Goal: Task Accomplishment & Management: Manage account settings

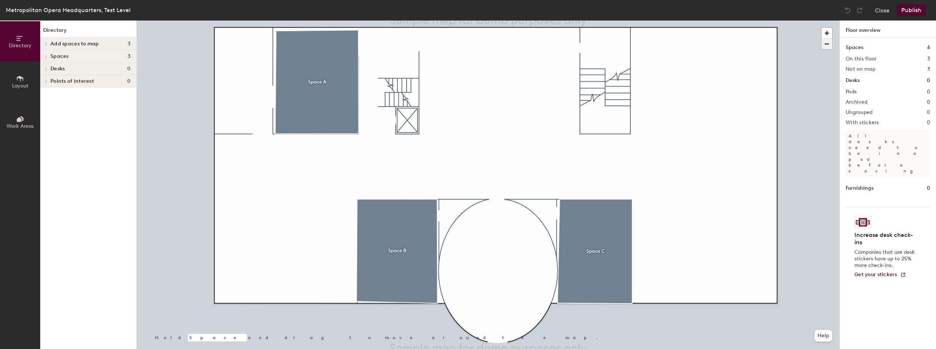
click at [828, 44] on span "button" at bounding box center [827, 44] width 11 height 10
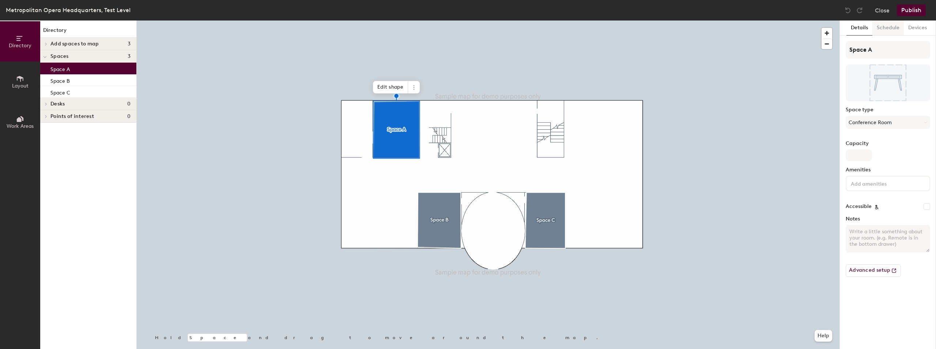
click at [886, 28] on button "Schedule" at bounding box center [888, 27] width 31 height 15
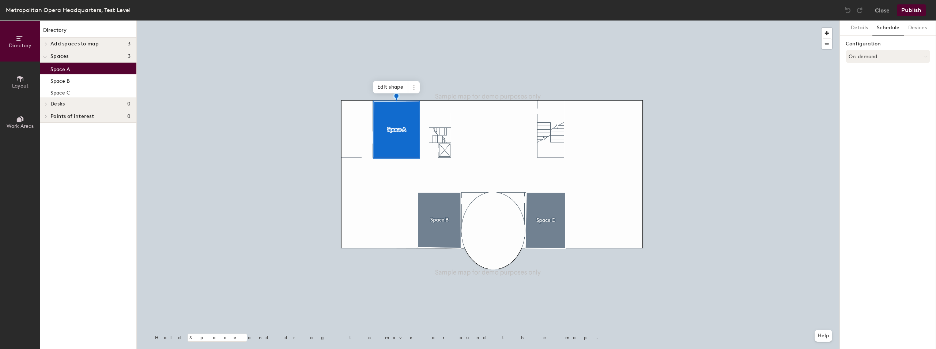
click at [873, 58] on button "On-demand" at bounding box center [888, 56] width 85 height 13
click at [873, 86] on div "Scheduled" at bounding box center [888, 85] width 84 height 11
click at [871, 76] on button "Select account" at bounding box center [888, 72] width 85 height 13
click at [870, 103] on div "Microsoft 365" at bounding box center [888, 101] width 84 height 11
click at [870, 99] on input at bounding box center [888, 100] width 85 height 13
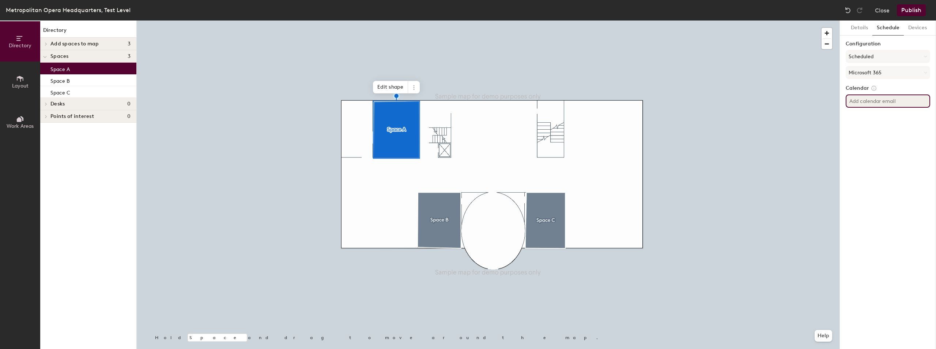
paste input "AuditoriumRobinTest@metopera.onmicrosoft.com"
type input "AuditoriumRobinTest@metopera.onmicrosoft.com"
click at [882, 206] on div "Details Schedule Devices Configuration Scheduled Microsoft 365 Calendar Auditor…" at bounding box center [888, 184] width 96 height 328
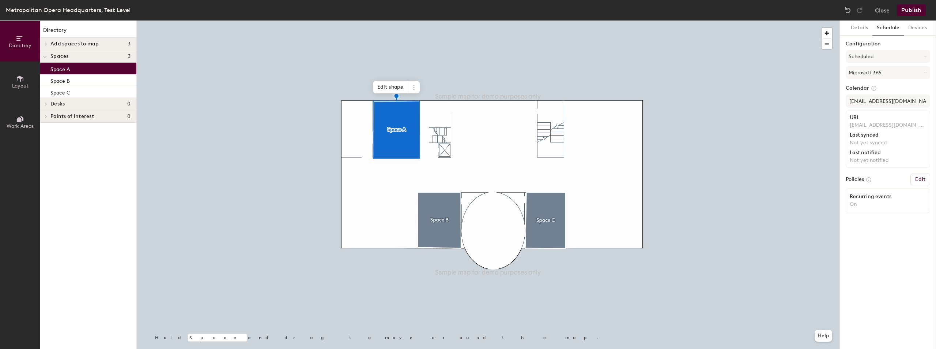
click at [913, 8] on button "Publish" at bounding box center [911, 10] width 29 height 12
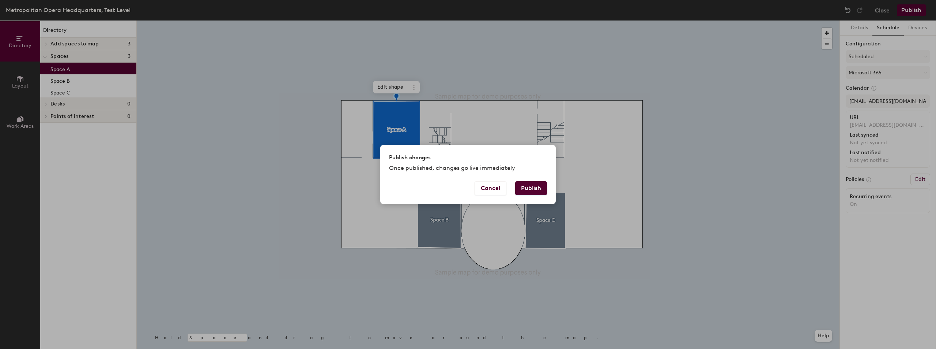
click at [535, 185] on button "Publish" at bounding box center [531, 188] width 32 height 14
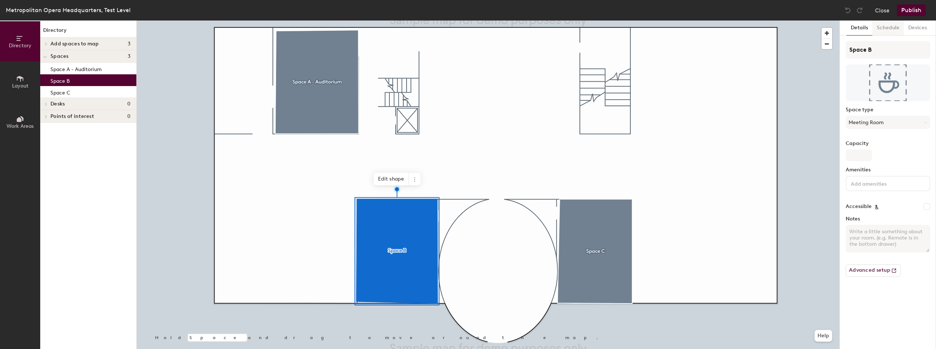
click at [897, 26] on button "Schedule" at bounding box center [888, 27] width 31 height 15
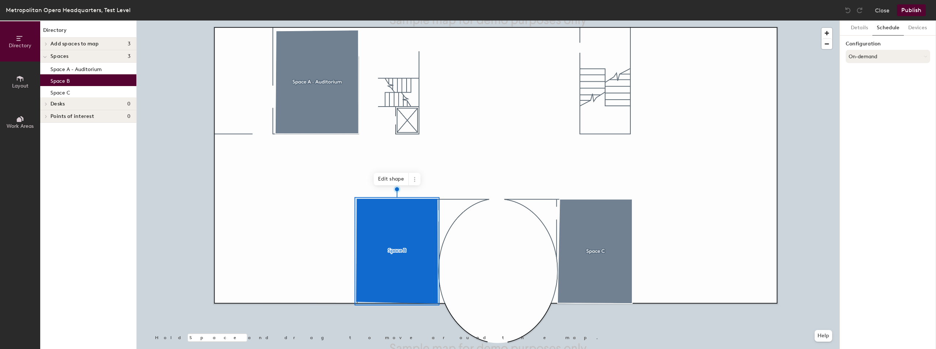
click at [870, 57] on button "On-demand" at bounding box center [888, 56] width 85 height 13
click at [863, 87] on div "Scheduled" at bounding box center [888, 85] width 84 height 11
click at [869, 70] on button "Select account" at bounding box center [888, 72] width 85 height 13
click at [868, 104] on div "Microsoft 365" at bounding box center [888, 101] width 84 height 11
click at [875, 104] on input at bounding box center [888, 100] width 85 height 13
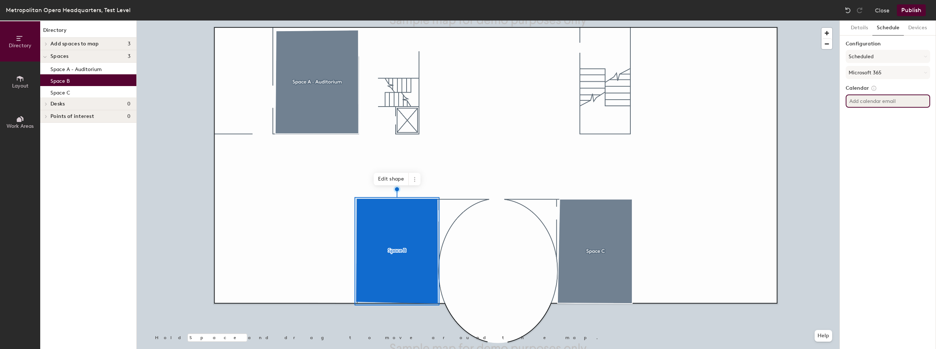
drag, startPoint x: 888, startPoint y: 94, endPoint x: 889, endPoint y: 101, distance: 7.0
click at [888, 98] on input at bounding box center [888, 100] width 85 height 13
click at [889, 102] on input at bounding box center [888, 100] width 85 height 13
paste input "GrandTierRobintest@metopera.onmicrosoft.com"
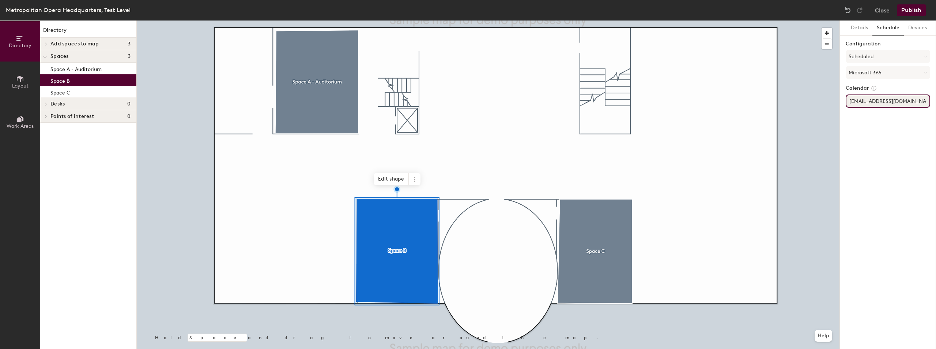
scroll to position [0, 40]
type input "GrandTierRobintest@metopera.onmicrosoft.com"
click at [889, 232] on div "Details Schedule Devices Configuration Scheduled Microsoft 365 Calendar GrandTi…" at bounding box center [888, 184] width 96 height 328
click at [862, 26] on button "Details" at bounding box center [860, 27] width 26 height 15
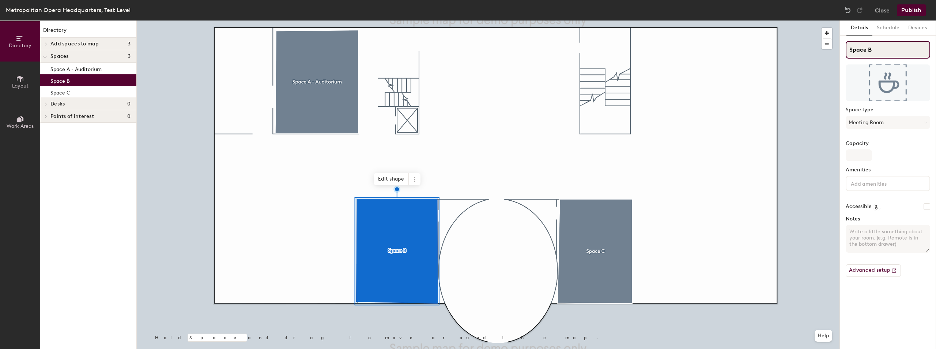
click at [861, 49] on input "Space B" at bounding box center [888, 50] width 85 height 18
click at [879, 50] on input "Space B" at bounding box center [888, 50] width 85 height 18
click at [891, 49] on input "Space B -" at bounding box center [888, 50] width 85 height 18
paste input "Grand Tier Bar"
type input "Space B - Grand Tier Bar"
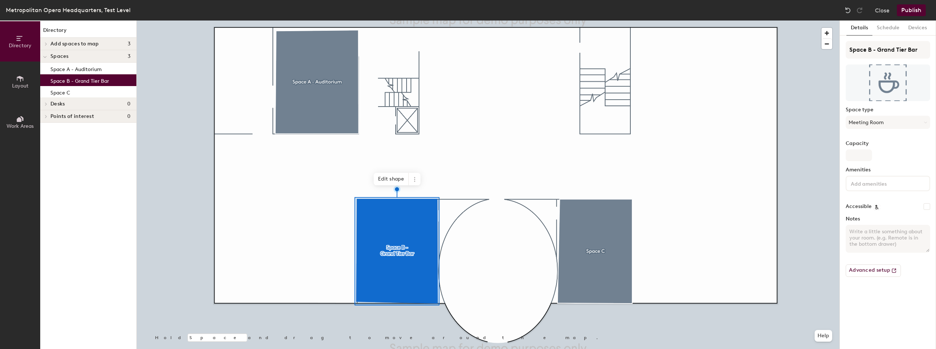
click at [912, 12] on button "Publish" at bounding box center [911, 10] width 29 height 12
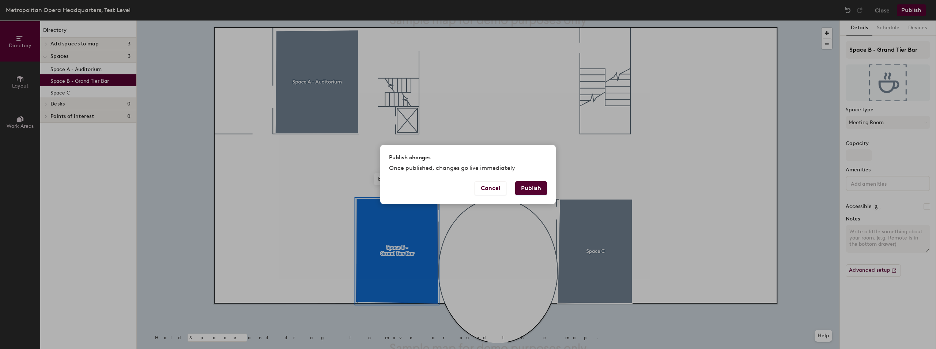
click at [538, 189] on button "Publish" at bounding box center [531, 188] width 32 height 14
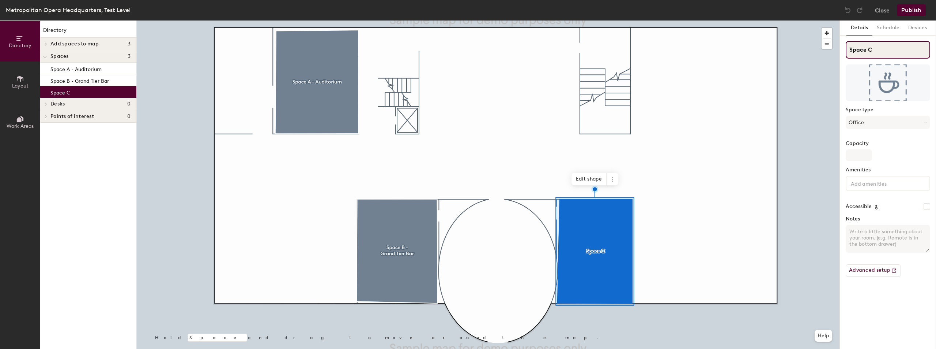
click at [878, 46] on input "Space C" at bounding box center [888, 50] width 85 height 18
paste input "[PERSON_NAME] [PERSON_NAME] Lounge"
type input "Space C - Keebler J. Straz Lounge"
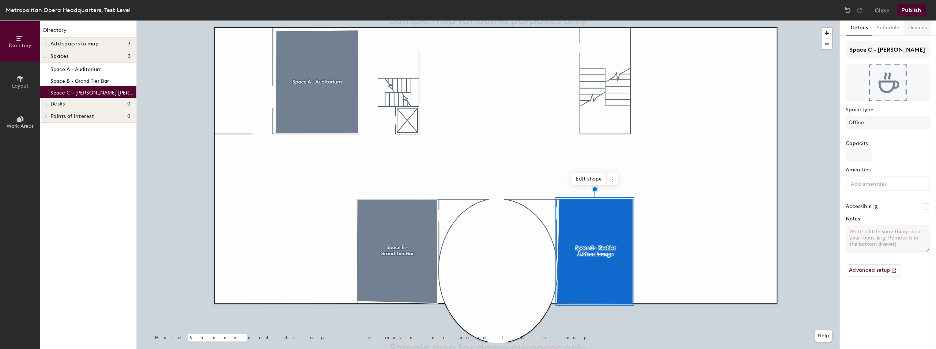
click at [914, 27] on button "Devices" at bounding box center [917, 27] width 27 height 15
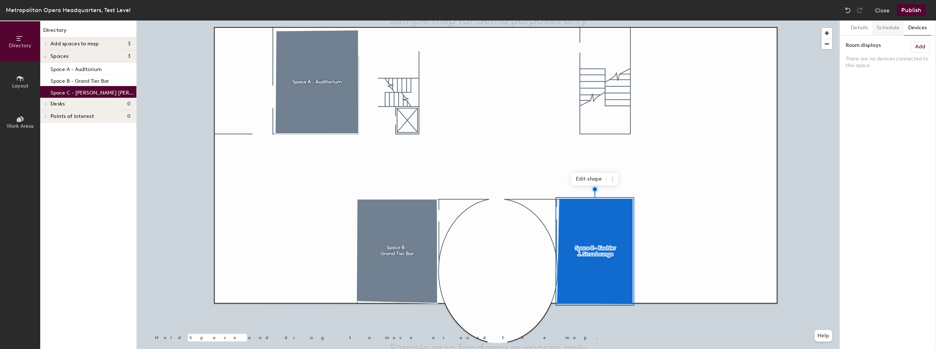
click at [888, 23] on button "Schedule" at bounding box center [888, 27] width 31 height 15
click at [875, 52] on button "On-demand" at bounding box center [888, 56] width 85 height 13
click at [870, 86] on div "Scheduled" at bounding box center [888, 85] width 84 height 11
click at [872, 73] on button "Select account" at bounding box center [888, 72] width 85 height 13
click at [857, 104] on div "Microsoft 365" at bounding box center [888, 101] width 84 height 11
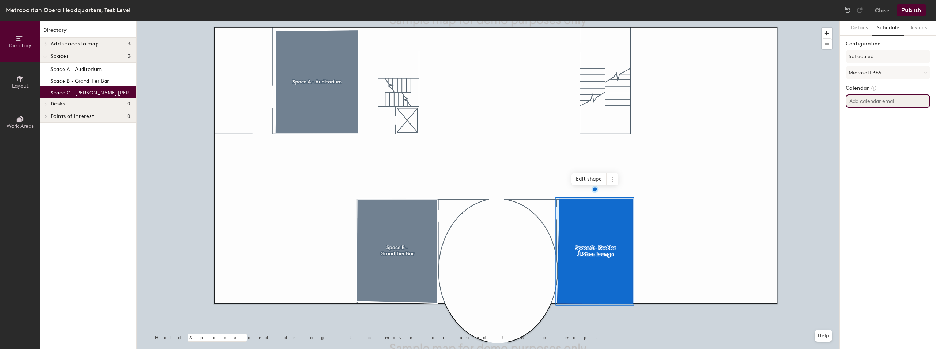
click at [875, 101] on input at bounding box center [888, 100] width 85 height 13
paste input "StrazLoungeRobinTest@metopera.onmicrosoft.com"
type input "StrazLoungeRobinTest@metopera.onmicrosoft.com"
click at [909, 11] on button "Publish" at bounding box center [911, 10] width 29 height 12
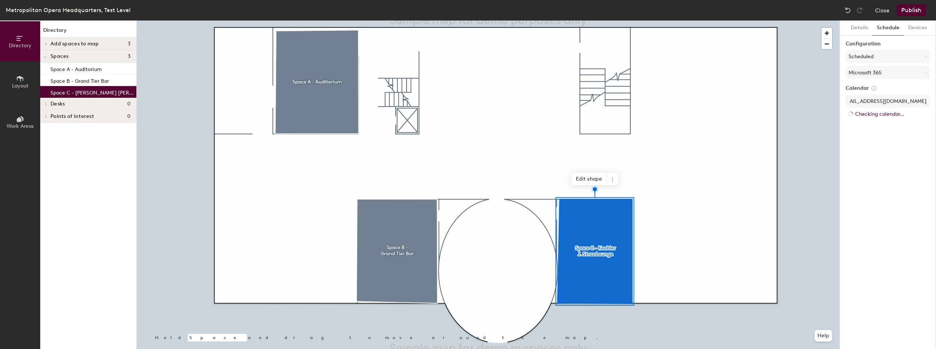
scroll to position [0, 0]
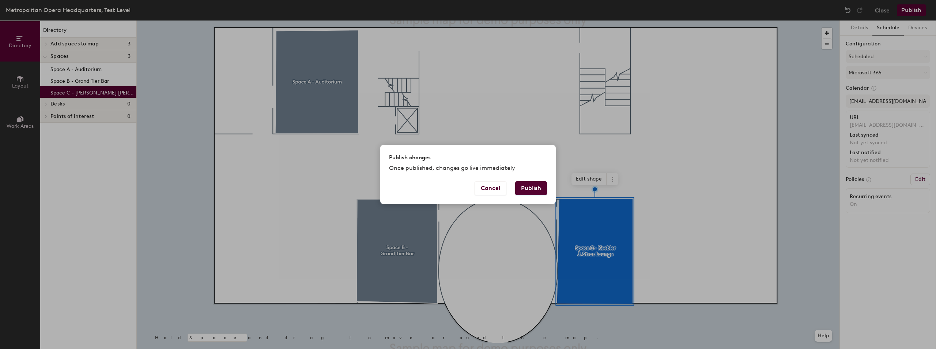
click at [536, 191] on button "Publish" at bounding box center [531, 188] width 32 height 14
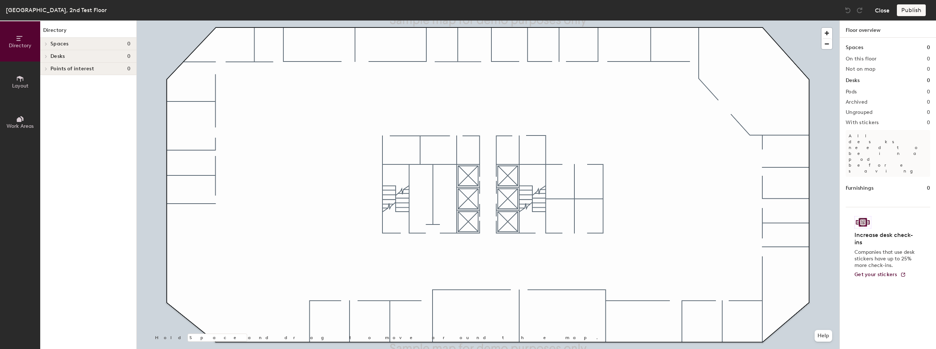
click at [885, 9] on button "Close" at bounding box center [882, 10] width 15 height 12
click at [46, 42] on div at bounding box center [45, 44] width 10 height 12
click at [44, 44] on icon at bounding box center [45, 44] width 4 height 3
click at [45, 44] on icon at bounding box center [46, 44] width 3 height 4
click at [46, 58] on icon at bounding box center [46, 57] width 3 height 4
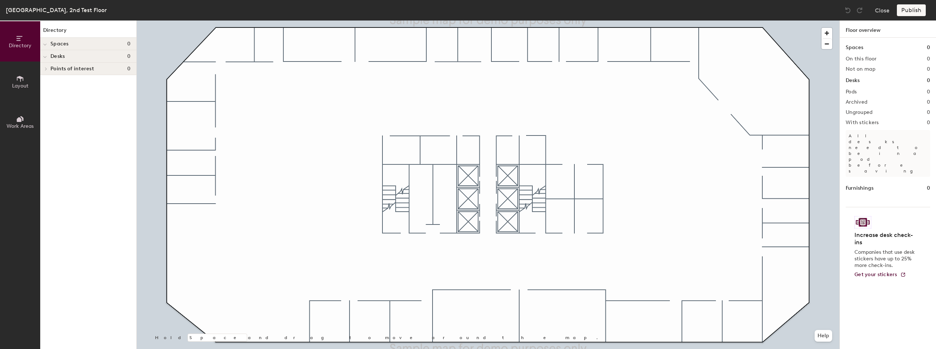
click at [47, 69] on icon at bounding box center [45, 68] width 1 height 3
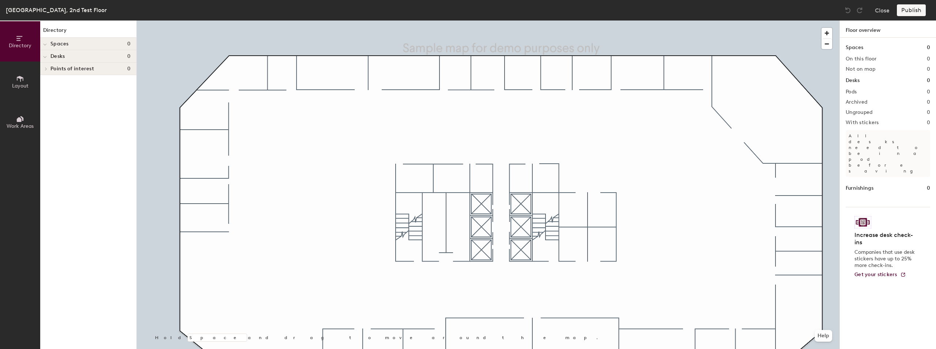
click at [236, 20] on div at bounding box center [488, 20] width 703 height 0
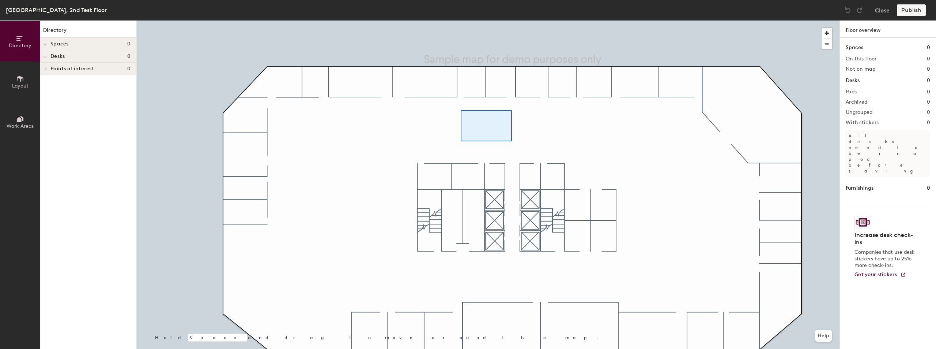
click at [461, 20] on div at bounding box center [488, 20] width 703 height 0
click at [18, 93] on button "Layout" at bounding box center [20, 81] width 40 height 40
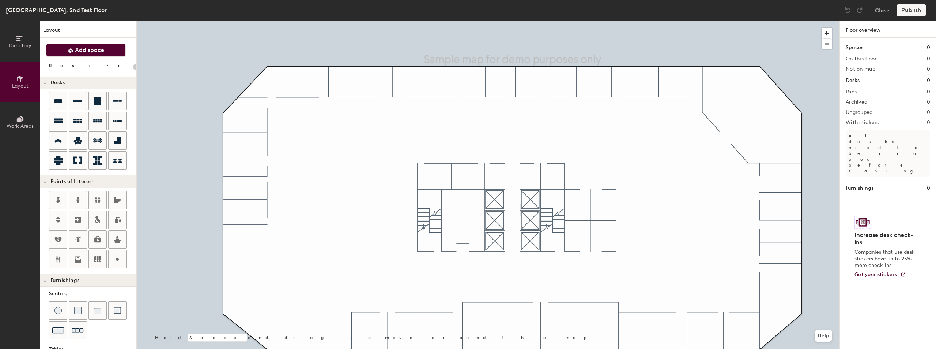
click at [82, 49] on span "Add space" at bounding box center [89, 49] width 29 height 7
click at [95, 50] on span "Add space" at bounding box center [89, 49] width 29 height 7
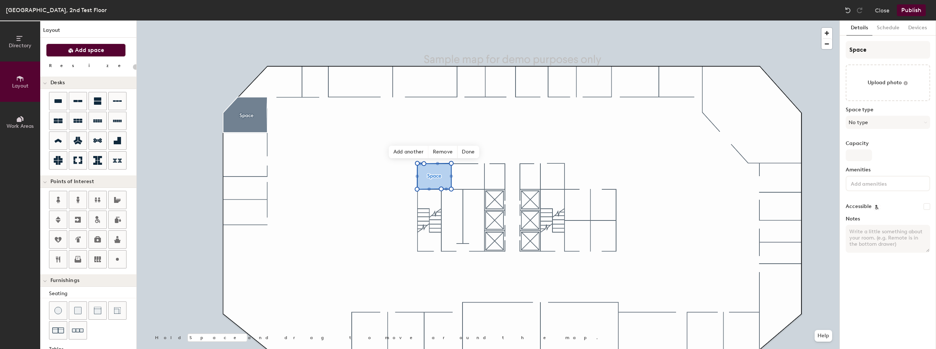
click at [93, 53] on span "Add space" at bounding box center [89, 49] width 29 height 7
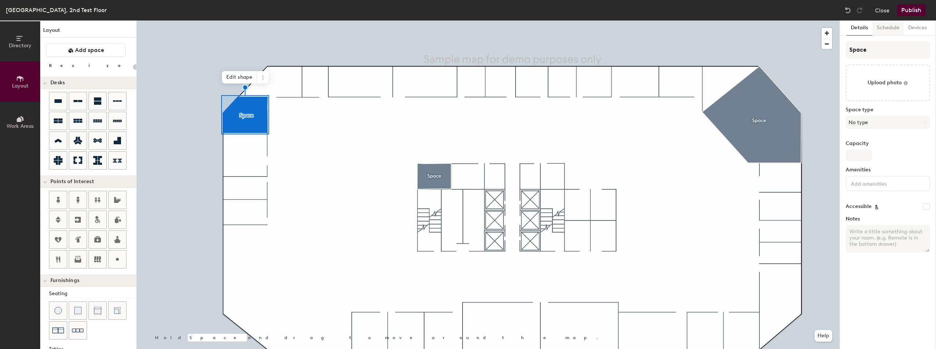
click at [890, 23] on button "Schedule" at bounding box center [888, 27] width 31 height 15
type input "20"
click at [886, 27] on button "Schedule" at bounding box center [888, 27] width 31 height 15
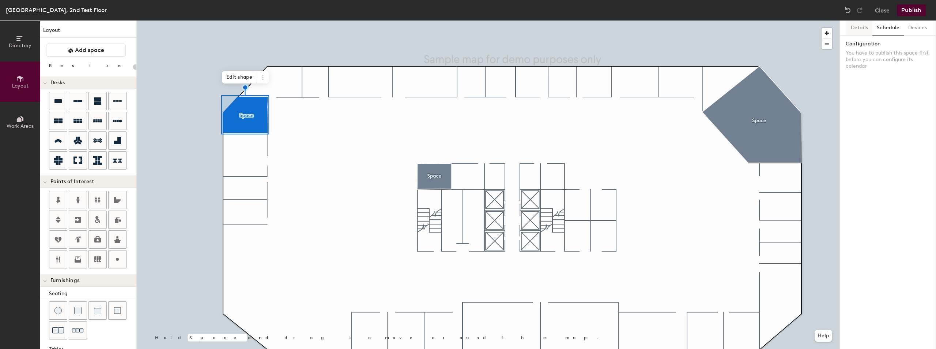
click at [854, 31] on button "Details" at bounding box center [860, 27] width 26 height 15
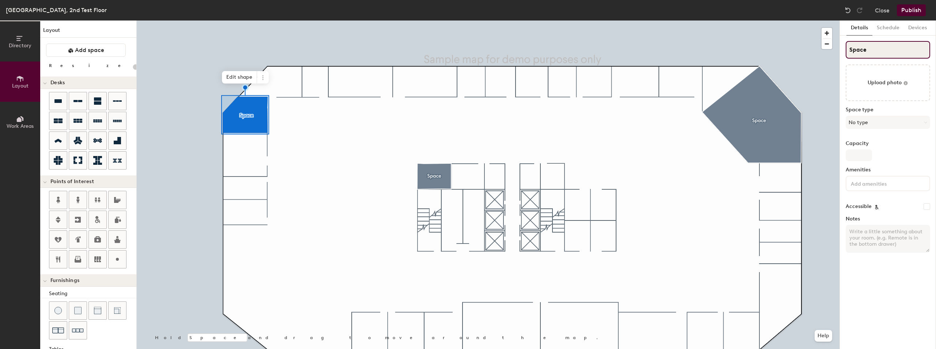
click at [871, 49] on input "Space" at bounding box center [888, 50] width 85 height 18
type input "Spac"
type input "20"
type input "S"
type input "20"
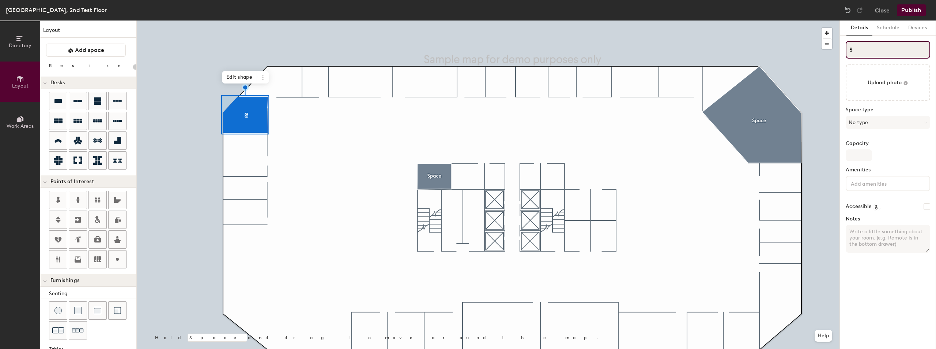
type input "S"
type input "20"
paste input "Opera Club"
type input "SOpera Club"
type input "20"
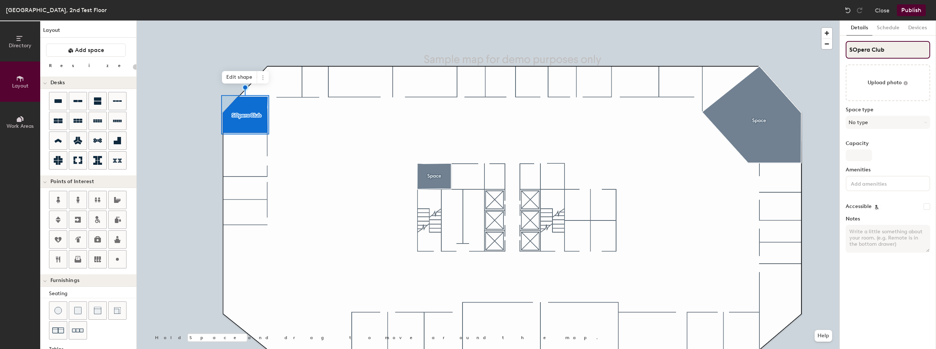
type input "SOpera Club"
type input "20"
type input "Spera Club"
type input "20"
type input "pera Club"
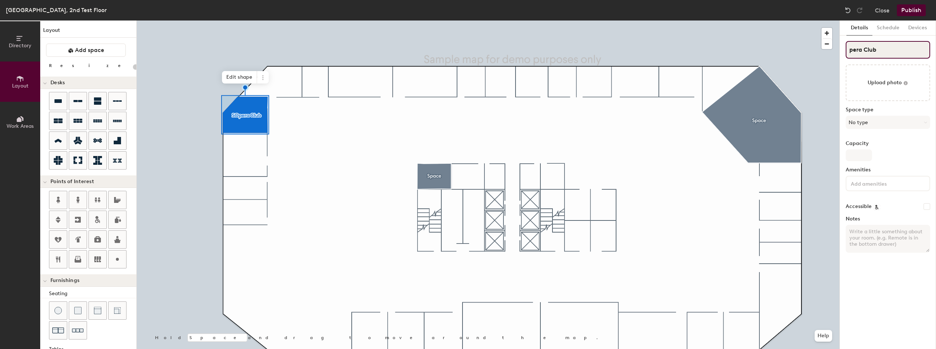
type input "20"
type input "Opera Club"
type input "20"
type input "Opera Club"
click at [881, 31] on button "Schedule" at bounding box center [888, 27] width 31 height 15
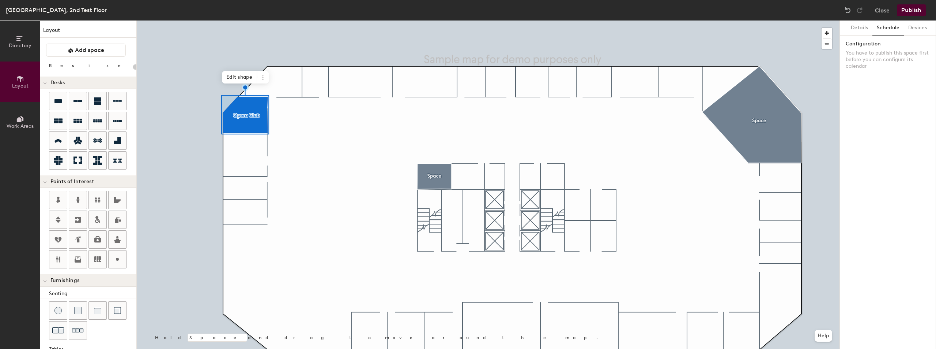
click at [914, 9] on button "Publish" at bounding box center [911, 10] width 29 height 12
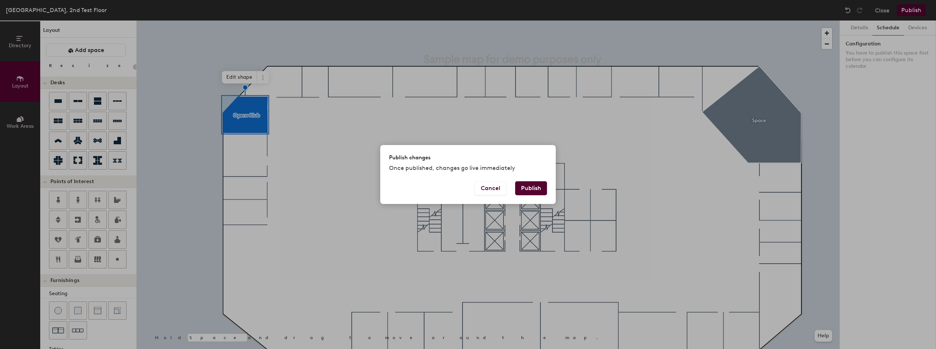
click at [538, 183] on button "Publish" at bounding box center [531, 188] width 32 height 14
type input "20"
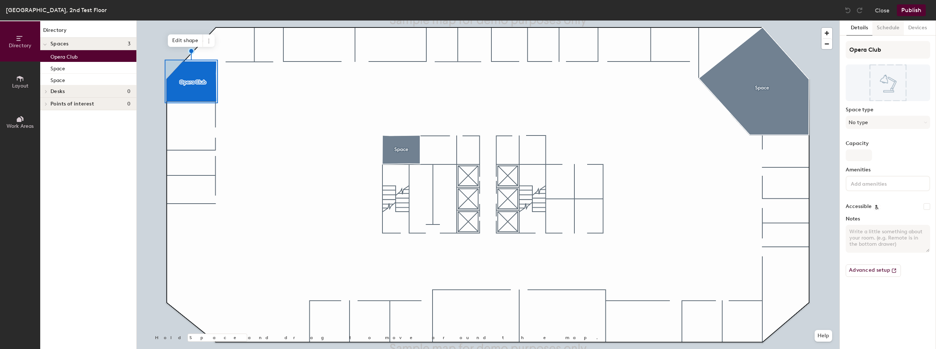
click at [888, 25] on button "Schedule" at bounding box center [888, 27] width 31 height 15
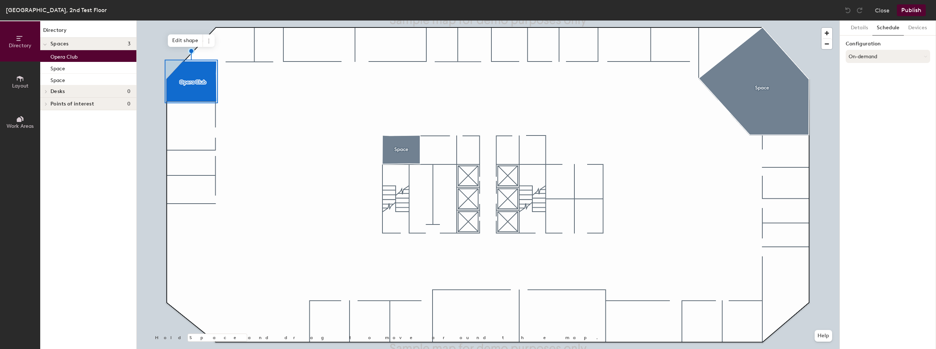
click at [876, 53] on button "On-demand" at bounding box center [888, 56] width 85 height 13
click at [870, 85] on div "Scheduled" at bounding box center [888, 85] width 84 height 11
click at [879, 71] on button "Select account" at bounding box center [888, 72] width 85 height 13
click at [868, 101] on div "Microsoft 365" at bounding box center [888, 101] width 84 height 11
click at [873, 96] on input at bounding box center [888, 100] width 85 height 13
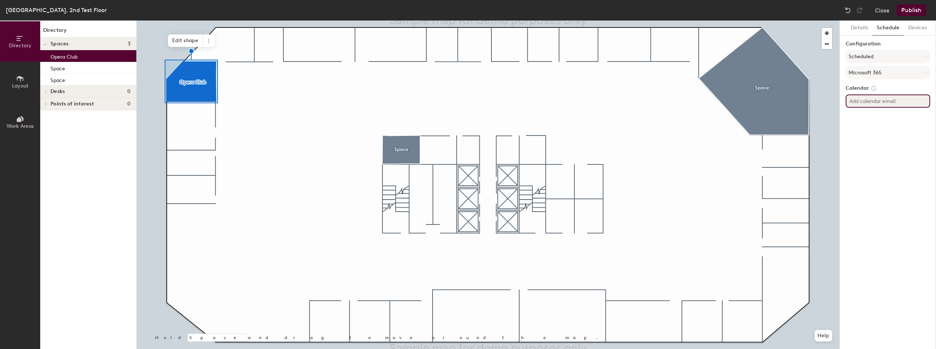
paste input "OperaClubRobinTest@metopera.onmicrosoft.com"
type input "OperaClubRobinTest@metopera.onmicrosoft.com"
click at [908, 9] on button "Publish" at bounding box center [911, 10] width 29 height 12
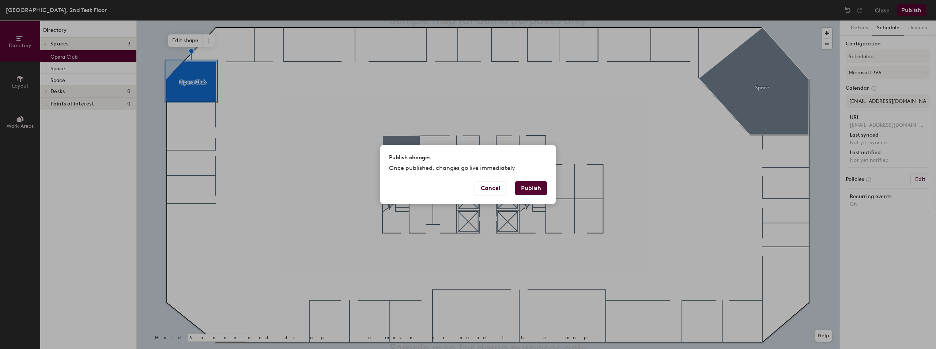
click at [527, 189] on button "Publish" at bounding box center [531, 188] width 32 height 14
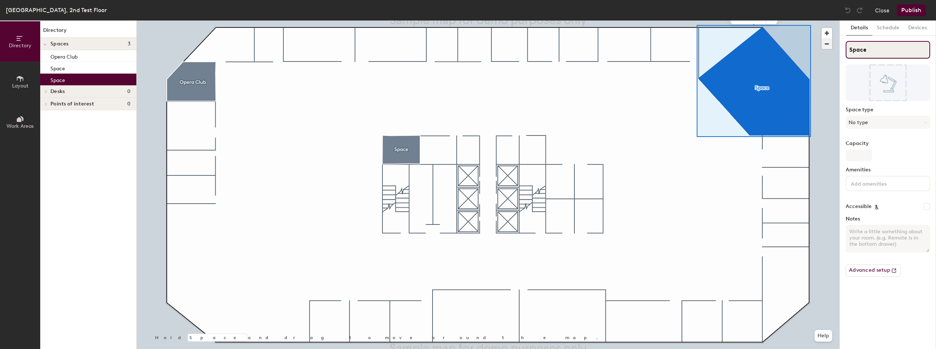
click at [801, 48] on div "Directory Layout Work Areas Directory Spaces 3 Opera Club Space Space Desks 0 P…" at bounding box center [468, 184] width 936 height 328
paste input "outh Lobby"
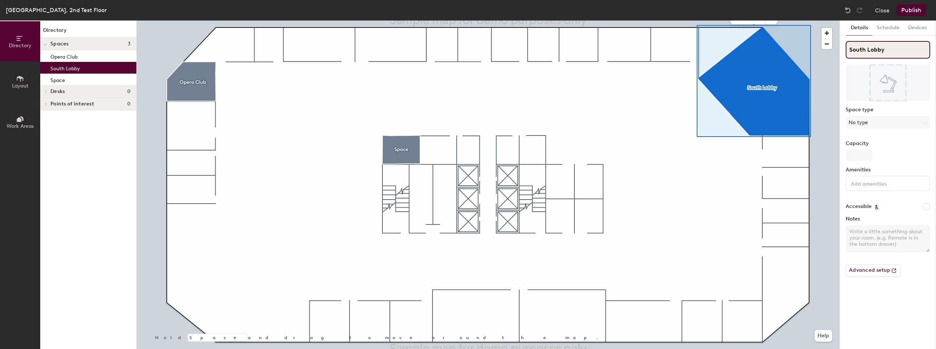
type input "South Lobby"
click at [892, 28] on button "Schedule" at bounding box center [888, 27] width 31 height 15
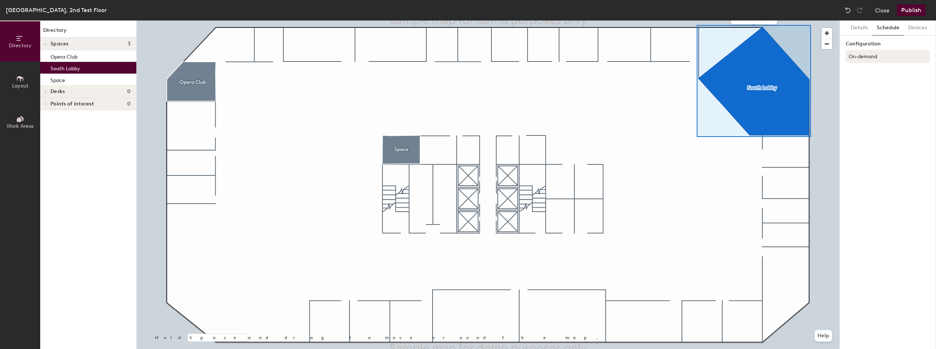
click at [880, 56] on button "On-demand" at bounding box center [888, 56] width 85 height 13
click at [868, 84] on div "Scheduled" at bounding box center [888, 85] width 84 height 11
click at [877, 73] on button "Select account" at bounding box center [888, 72] width 85 height 13
click at [866, 101] on div "Microsoft 365" at bounding box center [888, 101] width 84 height 11
click at [873, 98] on input at bounding box center [888, 100] width 85 height 13
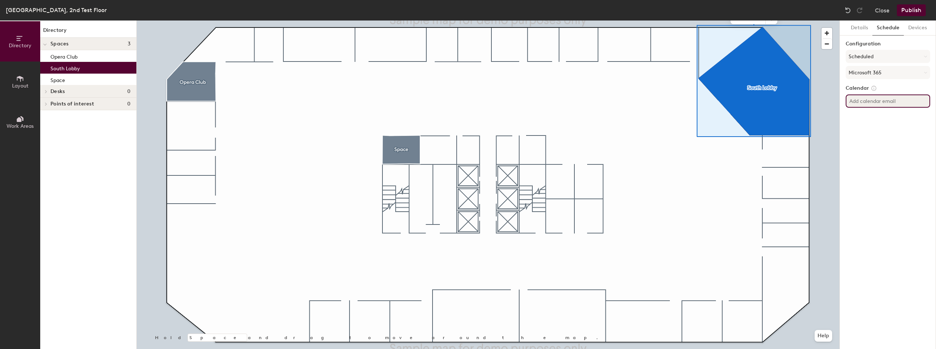
paste input "[EMAIL_ADDRESS][DOMAIN_NAME]"
type input "[EMAIL_ADDRESS][DOMAIN_NAME]"
click at [911, 158] on div "Details Schedule Devices Configuration Scheduled Microsoft 365 Calendar [EMAIL_…" at bounding box center [888, 184] width 96 height 328
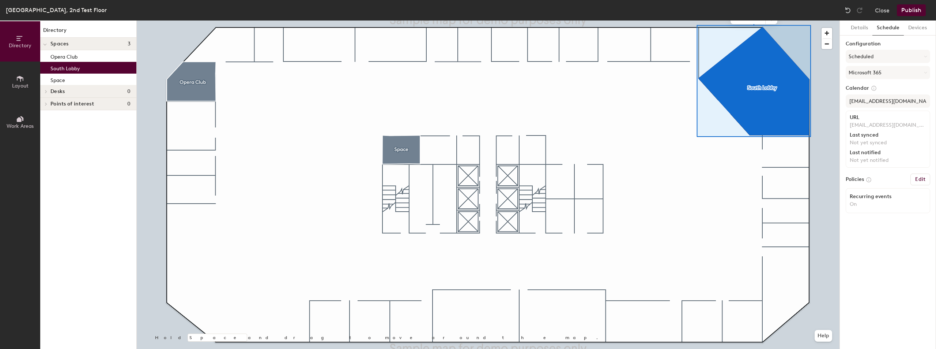
click at [920, 8] on button "Publish" at bounding box center [911, 10] width 29 height 12
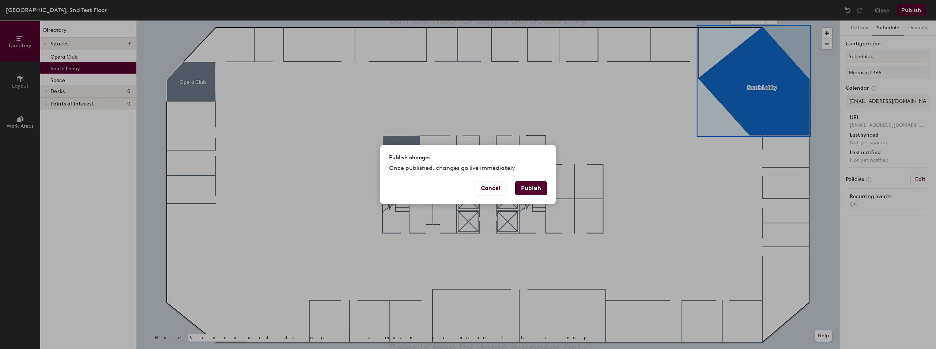
click at [530, 186] on button "Publish" at bounding box center [531, 188] width 32 height 14
